Goal: Find specific page/section: Find specific page/section

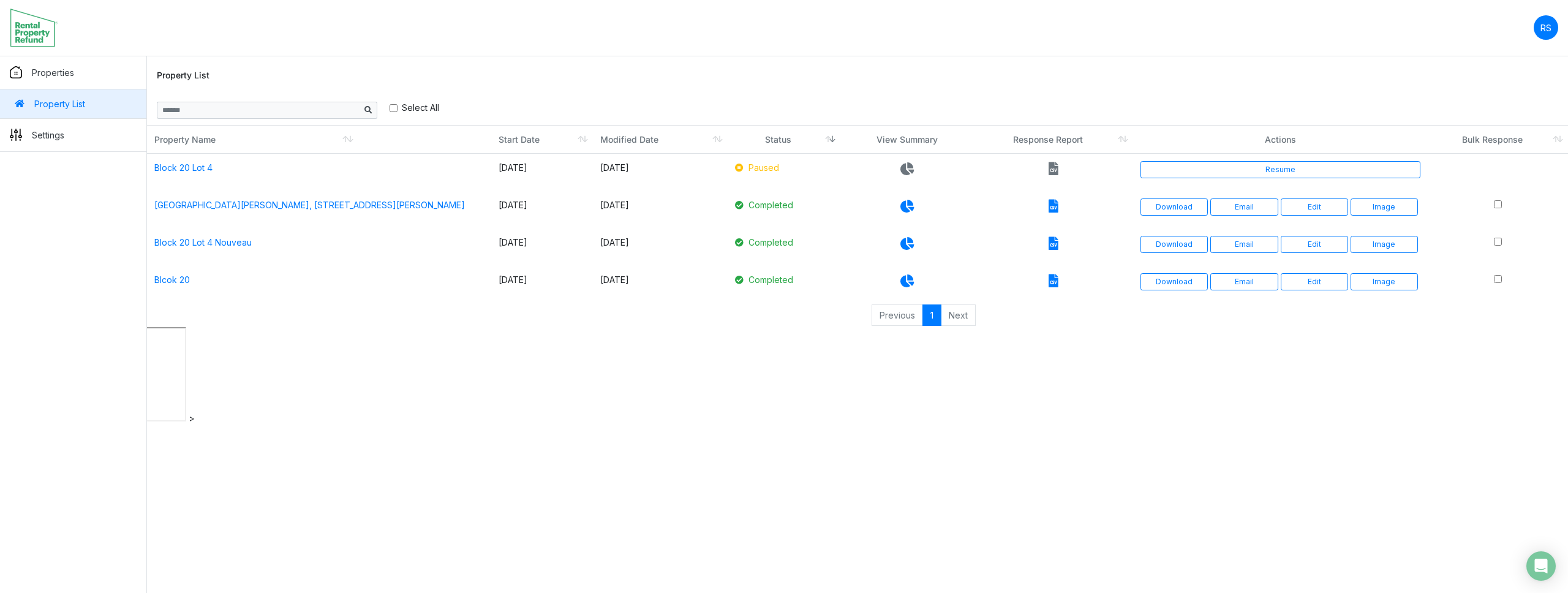
drag, startPoint x: 1046, startPoint y: 539, endPoint x: 1076, endPoint y: 489, distance: 58.3
click at [1047, 425] on html "RS Change Password Logout roumelle12 roumelle@outlook.com Properties Property L…" at bounding box center [784, 212] width 1568 height 425
click at [688, 425] on html "RS Change Password Logout roumelle12 roumelle@outlook.com Properties Property L…" at bounding box center [784, 212] width 1568 height 425
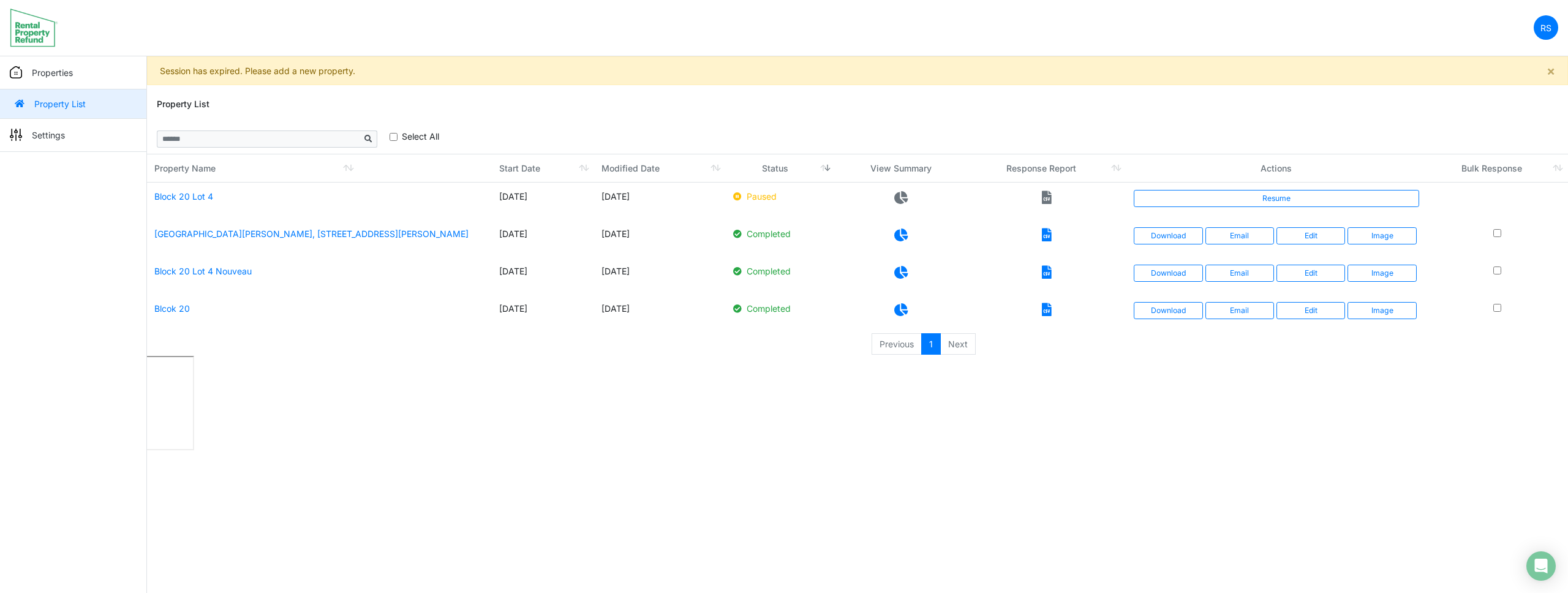
click at [690, 454] on html "RS Change Password Logout roumelle12 [EMAIL_ADDRESS][DOMAIN_NAME] Properties Pr…" at bounding box center [784, 226] width 1568 height 454
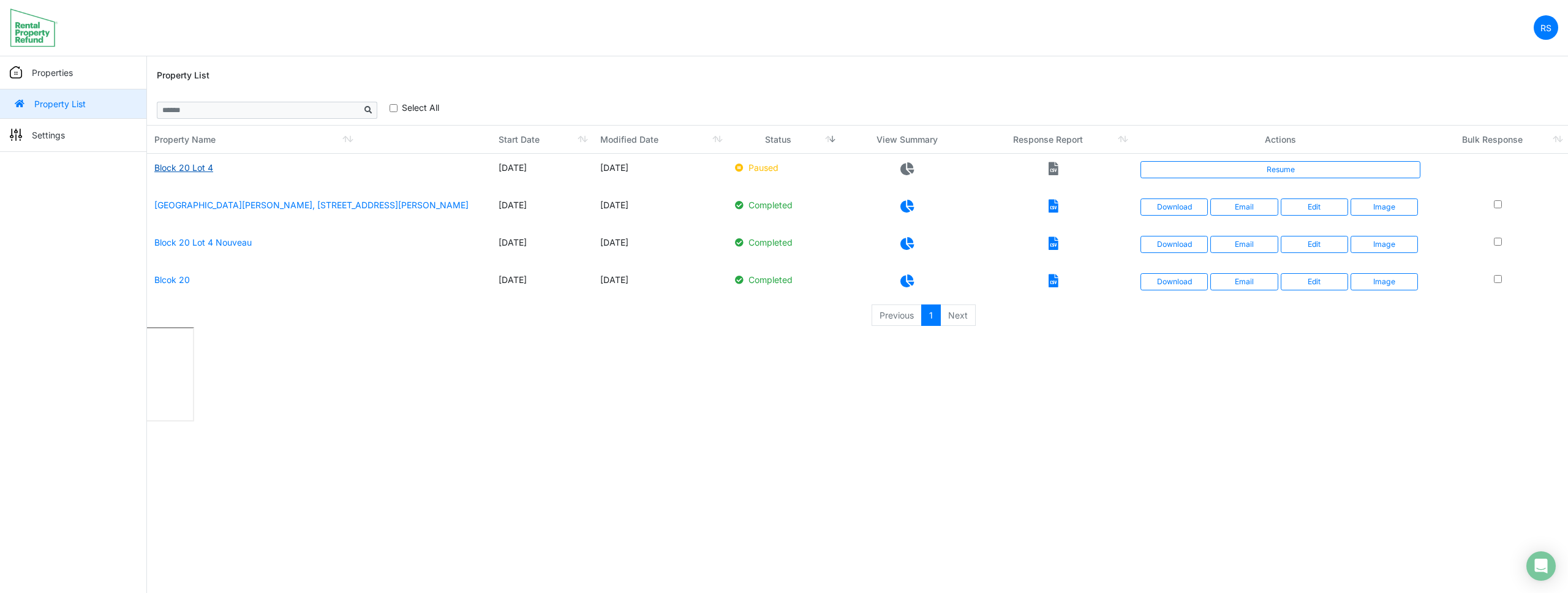
click at [195, 169] on link "Block 20 Lot 4" at bounding box center [183, 168] width 59 height 11
click at [181, 169] on link "Block 20 Lot 4" at bounding box center [183, 168] width 59 height 11
click at [202, 168] on link "Block 20 Lot 4" at bounding box center [183, 168] width 58 height 11
click at [317, 195] on td "[GEOGRAPHIC_DATA][PERSON_NAME], [STREET_ADDRESS][PERSON_NAME]" at bounding box center [319, 210] width 344 height 38
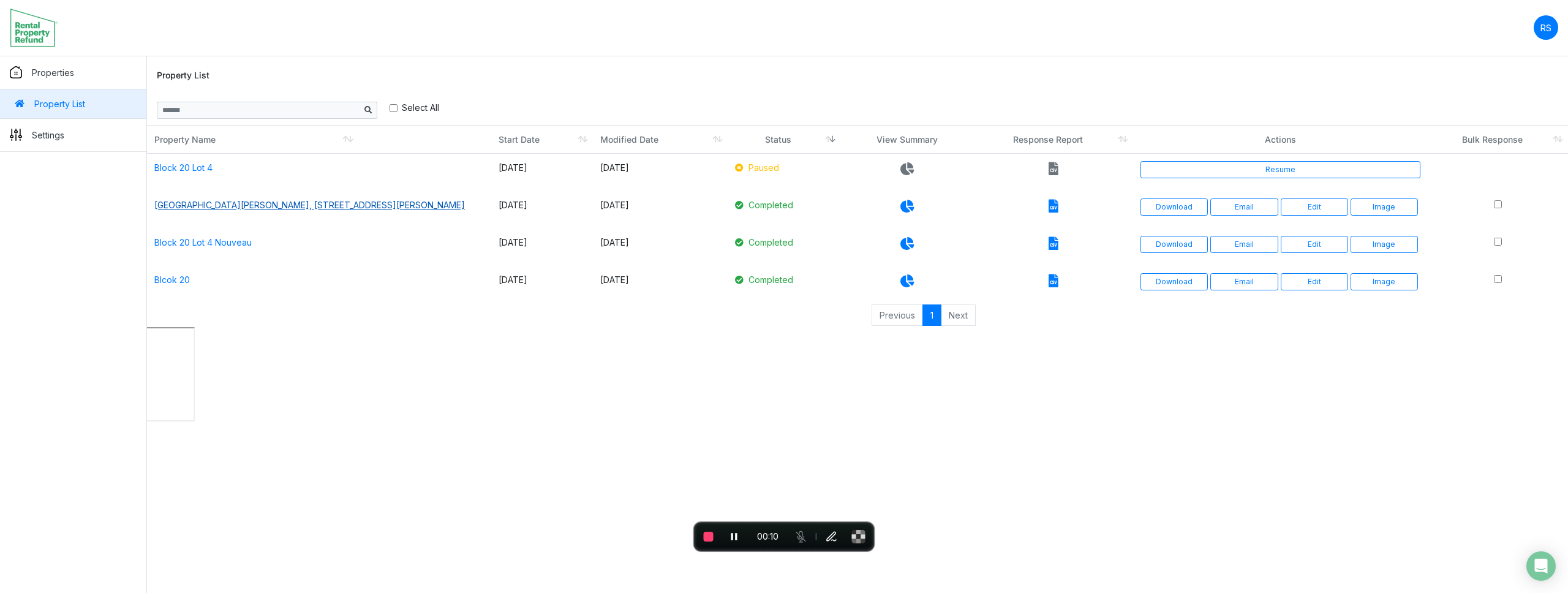
click at [312, 204] on link "[GEOGRAPHIC_DATA][PERSON_NAME], [STREET_ADDRESS][PERSON_NAME]" at bounding box center [310, 205] width 311 height 11
click at [704, 536] on span "End recording" at bounding box center [708, 536] width 10 height 10
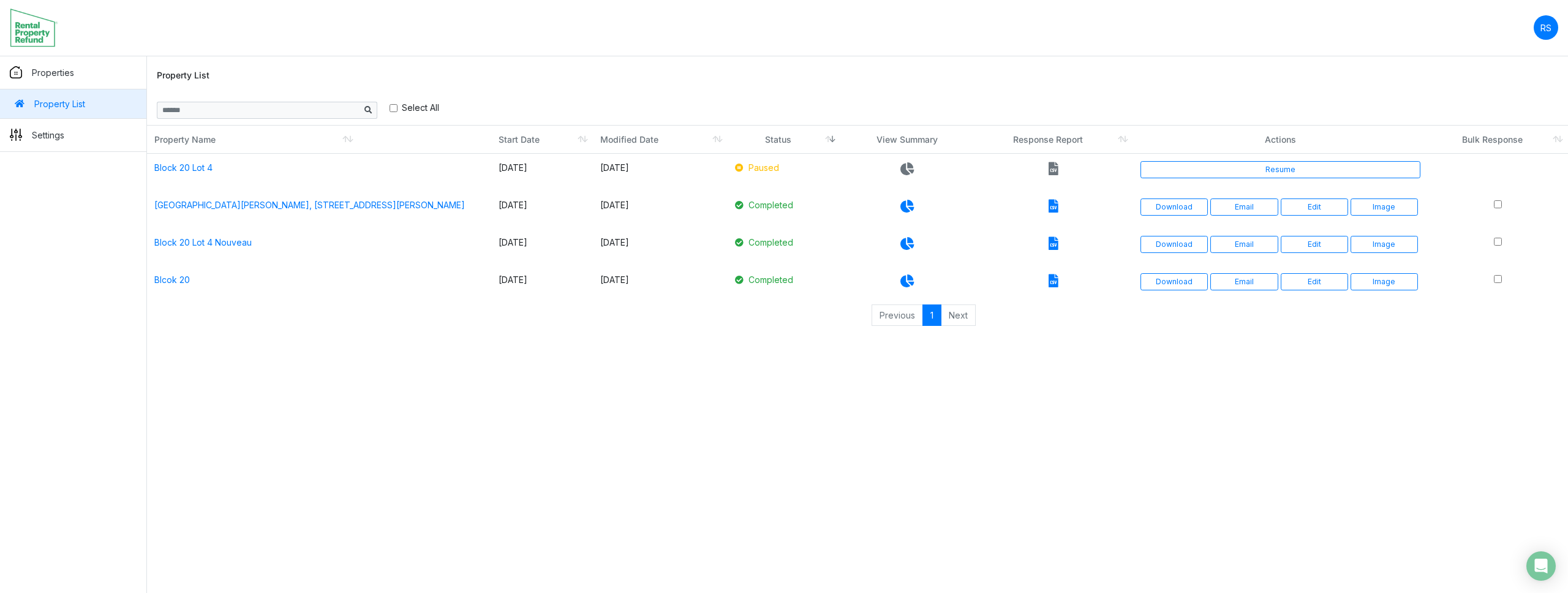
click at [754, 64] on div "Property List" at bounding box center [857, 75] width 1401 height 39
